Goal: Task Accomplishment & Management: Manage account settings

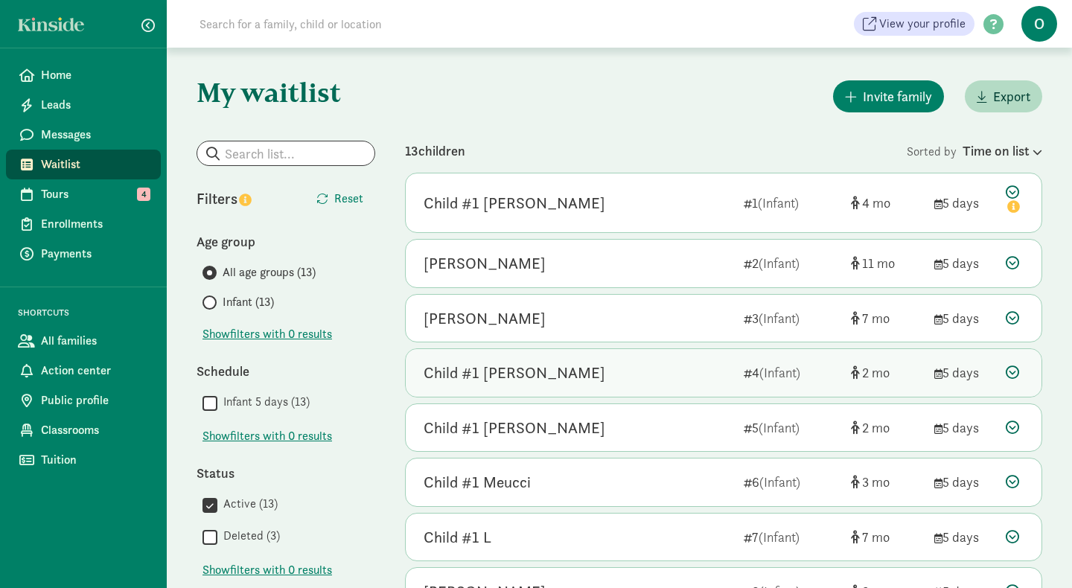
click at [515, 382] on div "Child #1 [PERSON_NAME]" at bounding box center [515, 373] width 182 height 24
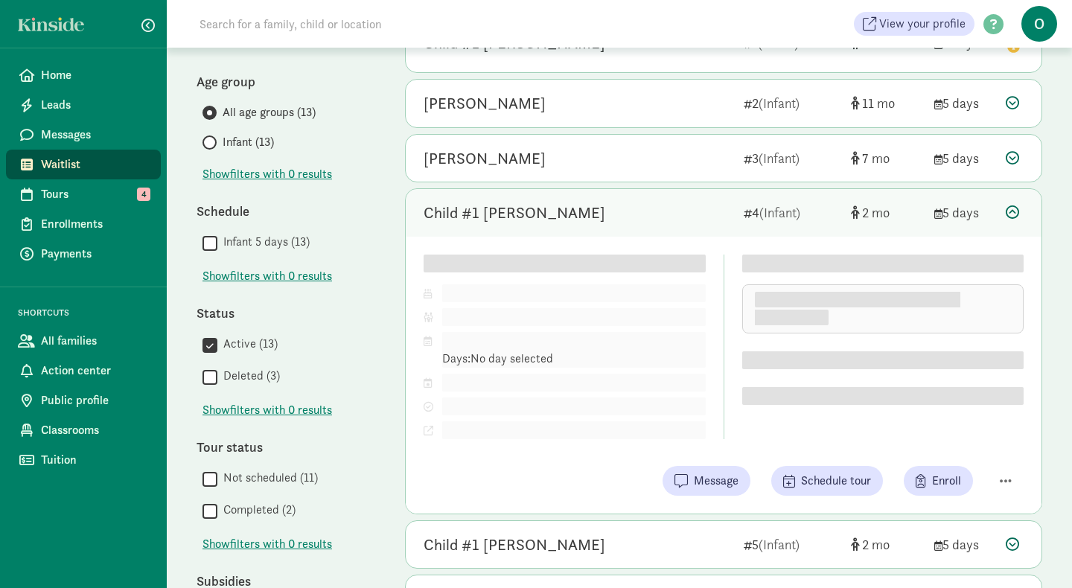
scroll to position [161, 0]
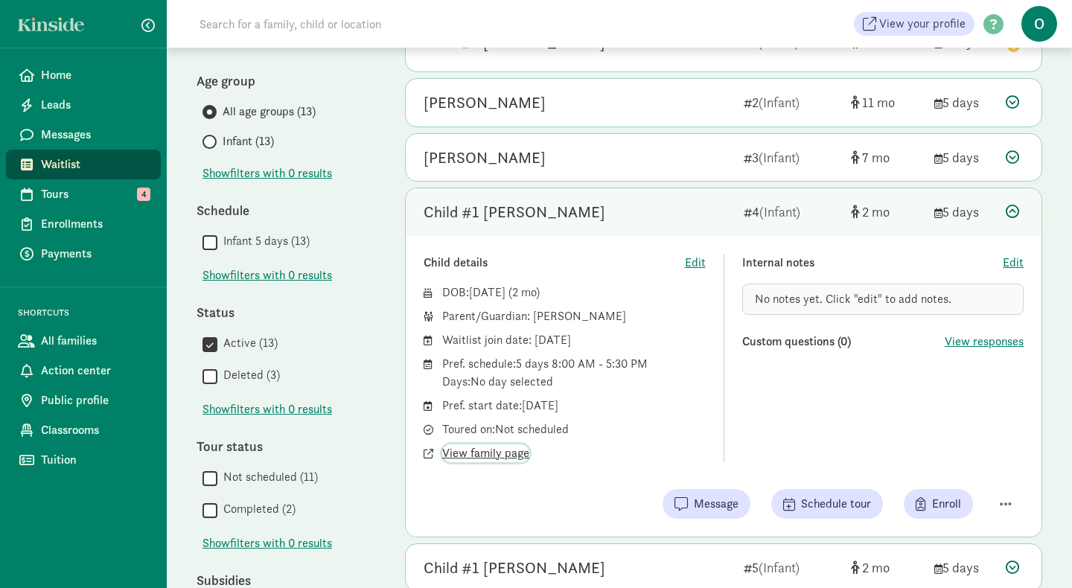
click at [491, 457] on span "View family page" at bounding box center [485, 454] width 87 height 18
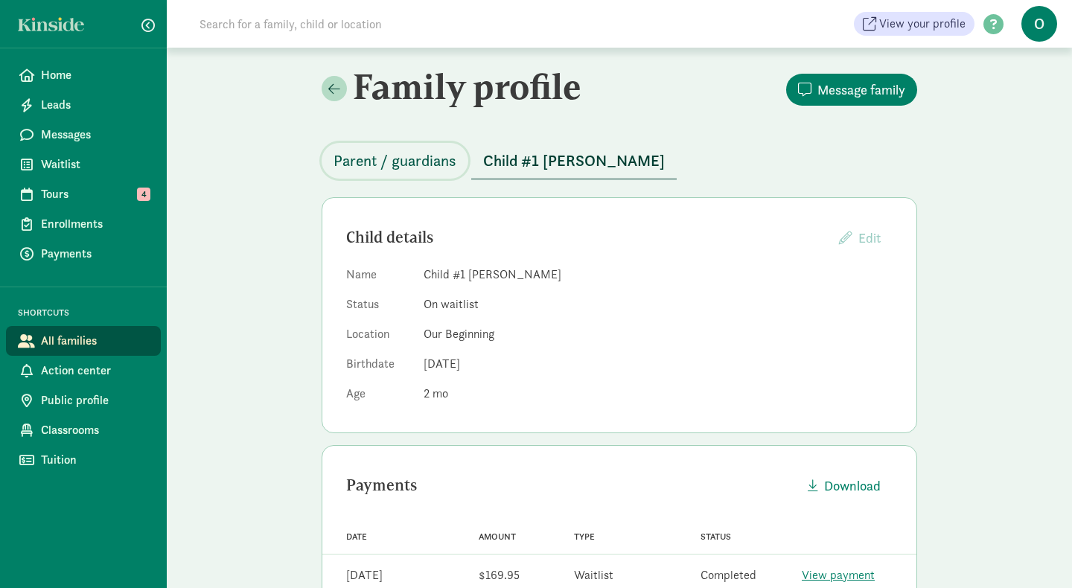
click at [421, 166] on span "Parent / guardians" at bounding box center [395, 161] width 123 height 24
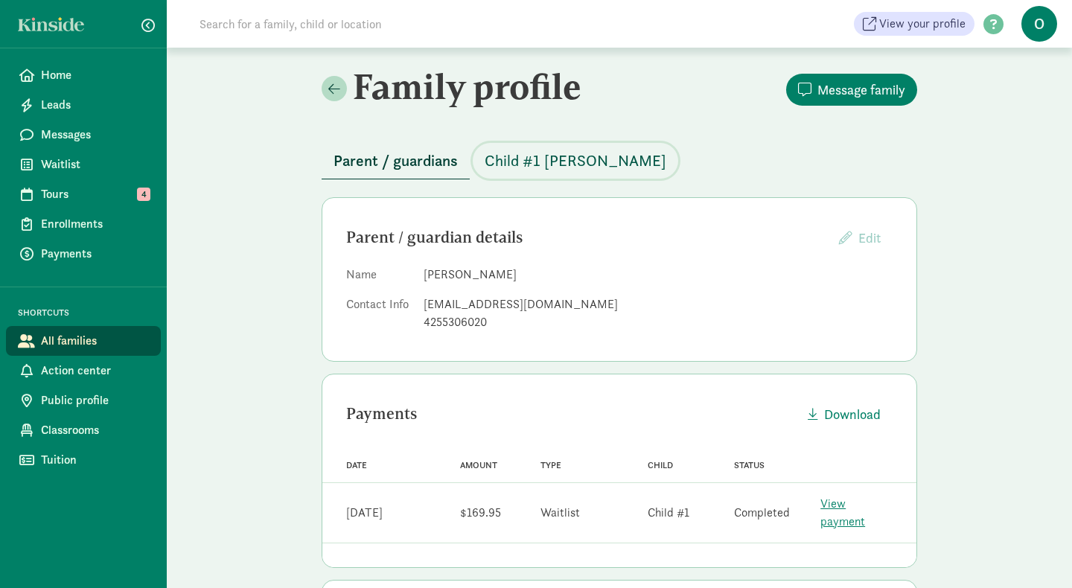
click at [507, 160] on span "Child #1 [PERSON_NAME]" at bounding box center [576, 161] width 182 height 24
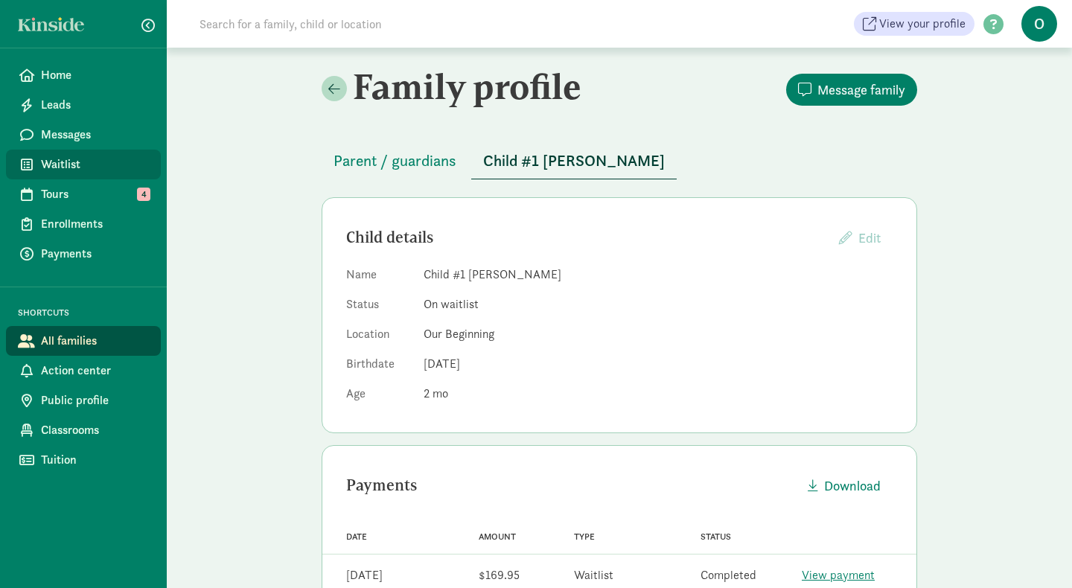
click at [82, 165] on span "Waitlist" at bounding box center [95, 165] width 108 height 18
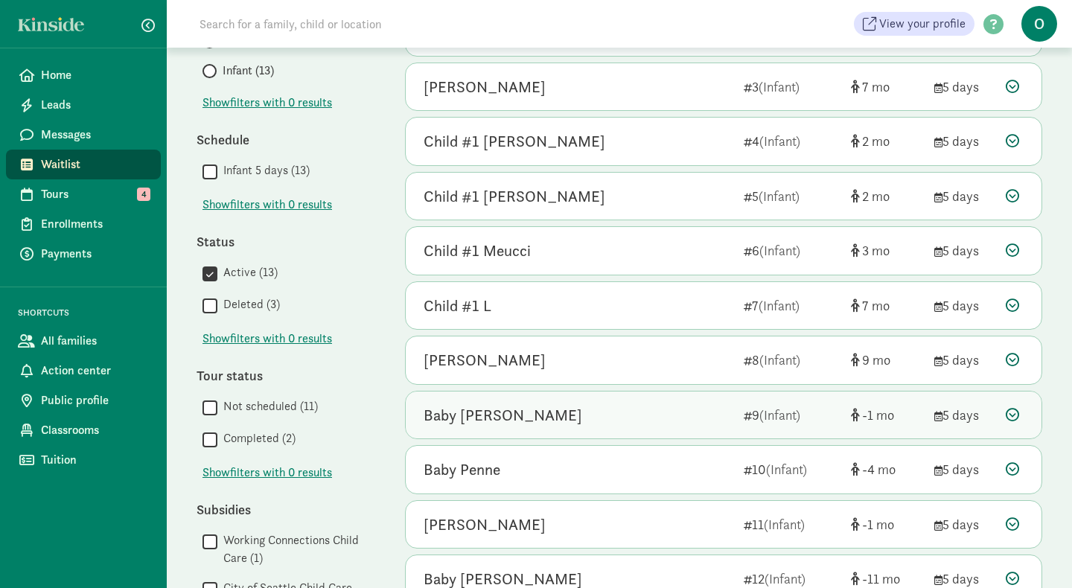
scroll to position [229, 0]
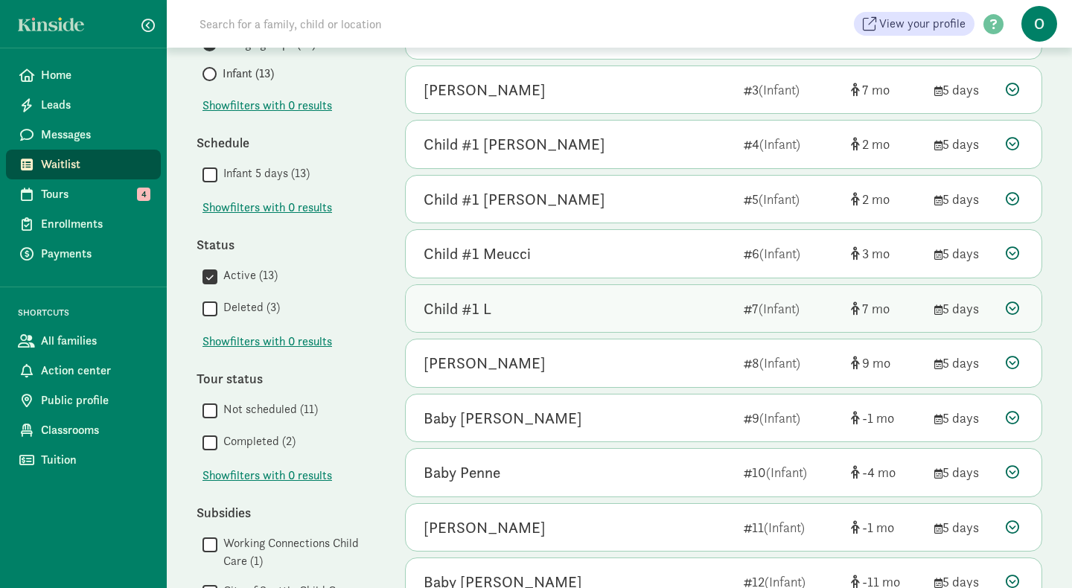
click at [521, 302] on div "Child #1 L" at bounding box center [578, 309] width 308 height 24
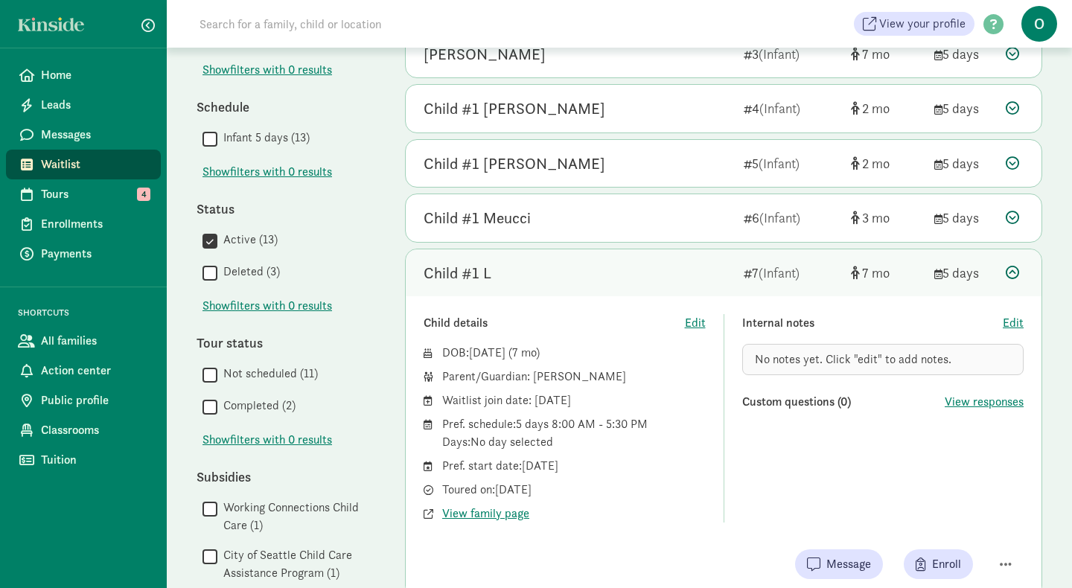
scroll to position [265, 0]
click at [507, 508] on span "View family page" at bounding box center [485, 513] width 87 height 18
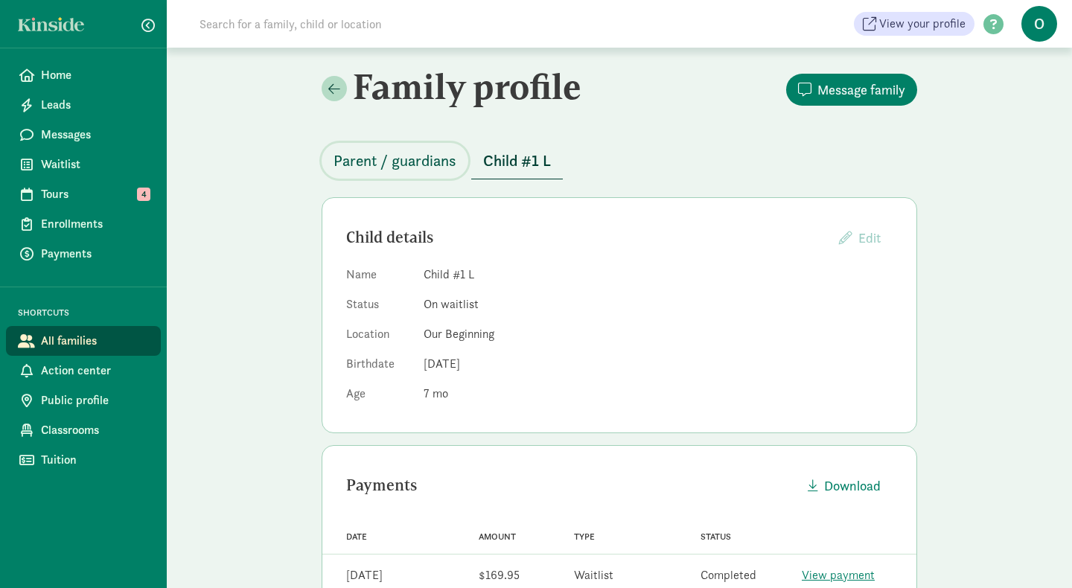
click at [408, 158] on span "Parent / guardians" at bounding box center [395, 161] width 123 height 24
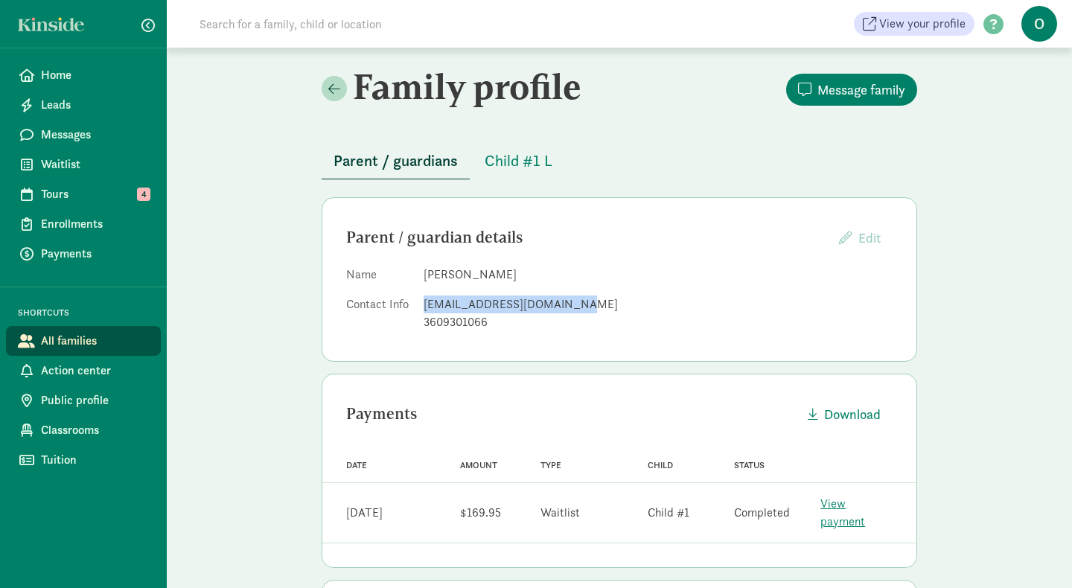
drag, startPoint x: 574, startPoint y: 306, endPoint x: 424, endPoint y: 306, distance: 150.4
click at [424, 306] on div "averylynnlarson@gmail.com" at bounding box center [658, 305] width 469 height 18
copy div "averylynnlarson@gmail.com"
